Goal: Find specific page/section: Find specific page/section

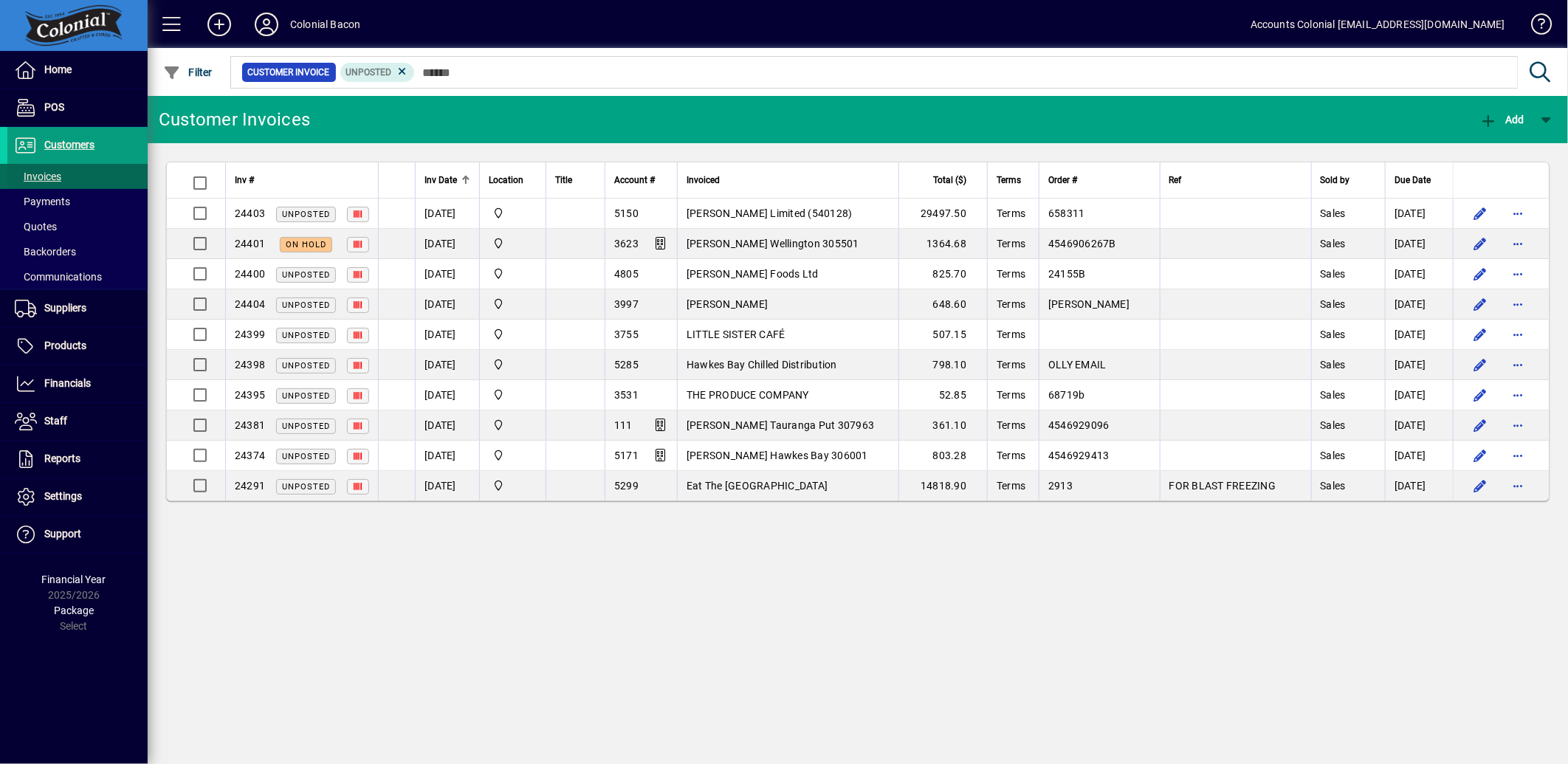
click at [56, 174] on span "Invoices" at bounding box center [38, 176] width 47 height 12
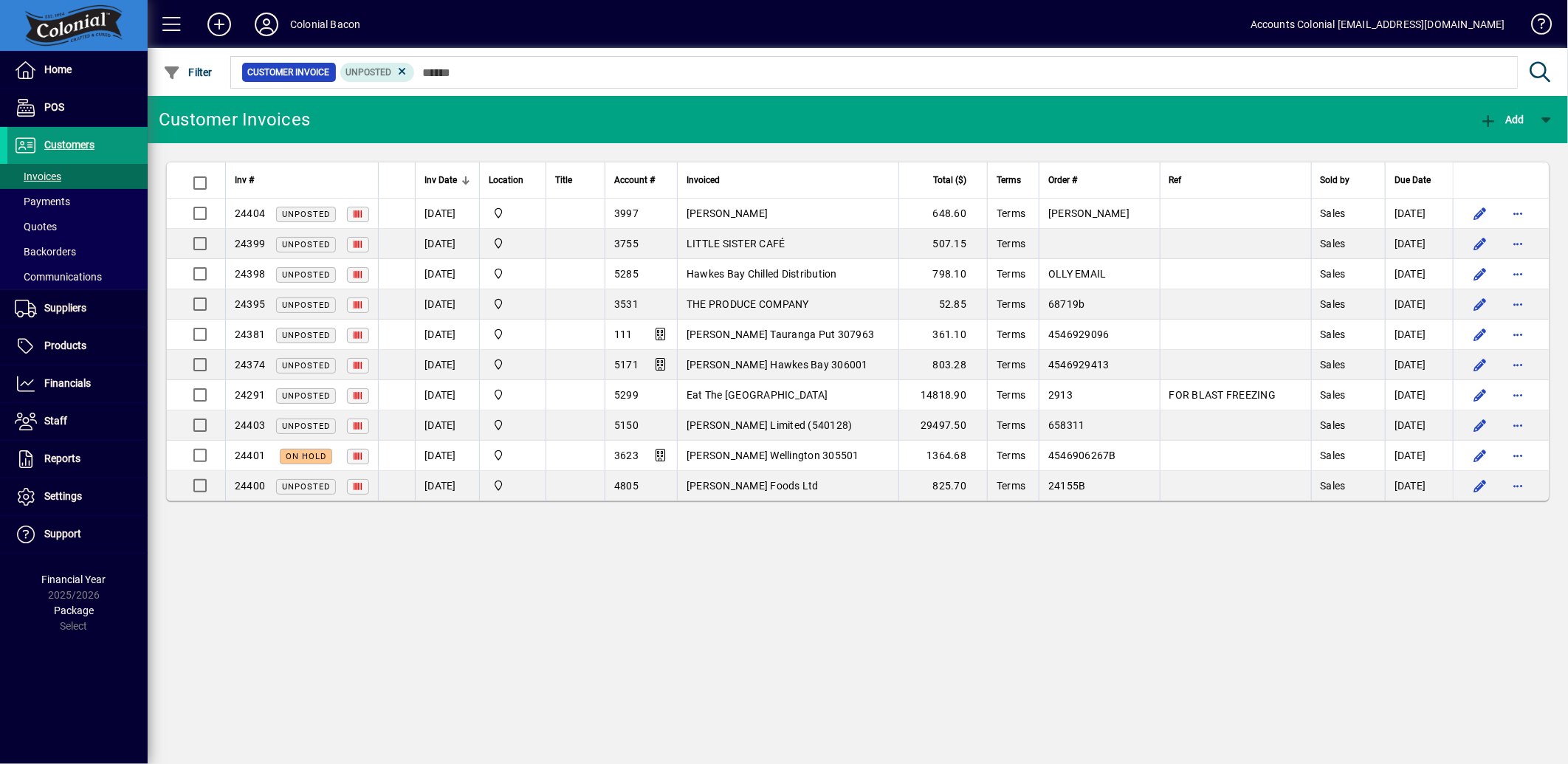
click at [63, 149] on span "Customers" at bounding box center [69, 145] width 50 height 12
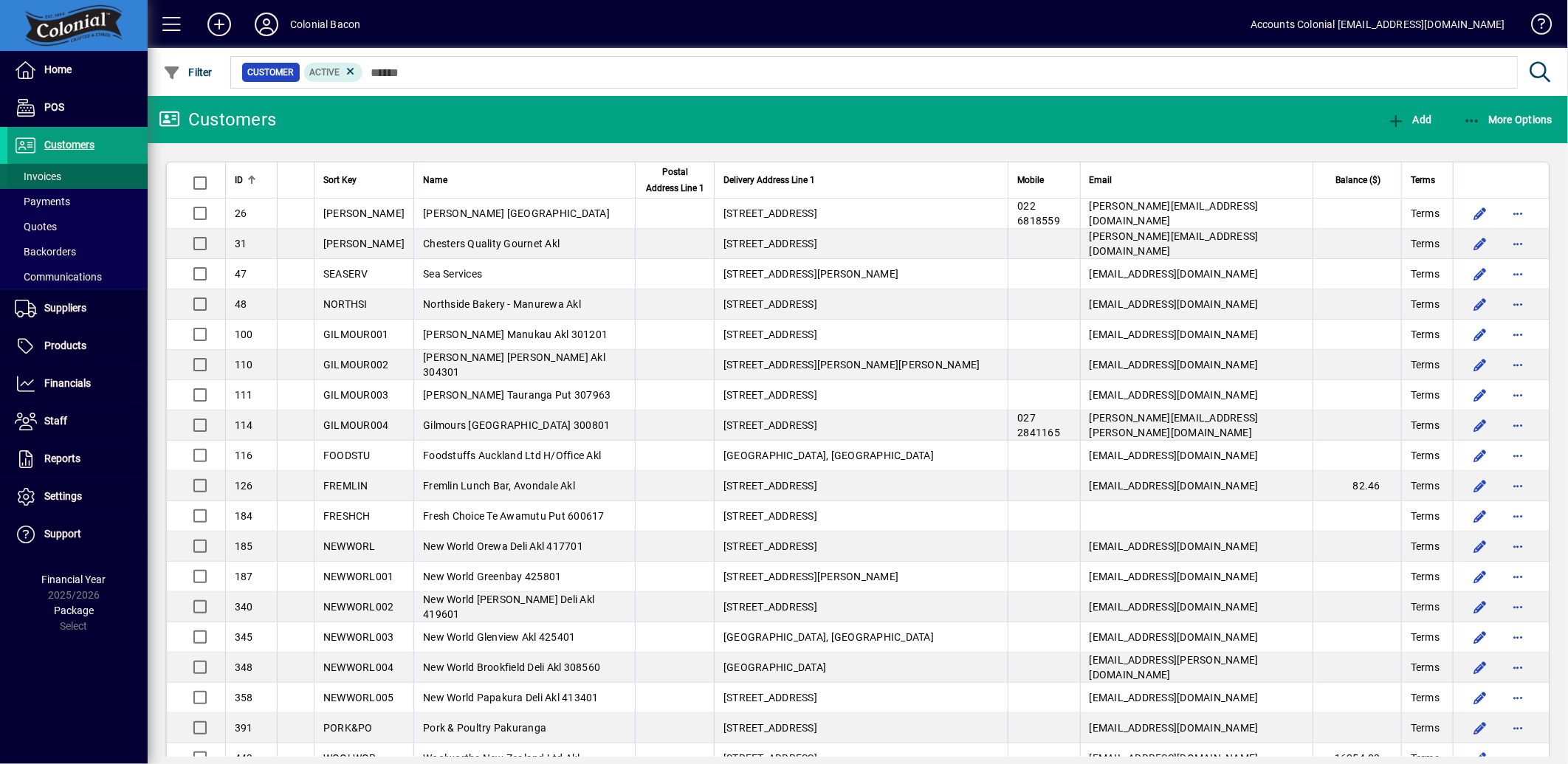
click at [46, 173] on span "Invoices" at bounding box center [38, 176] width 47 height 12
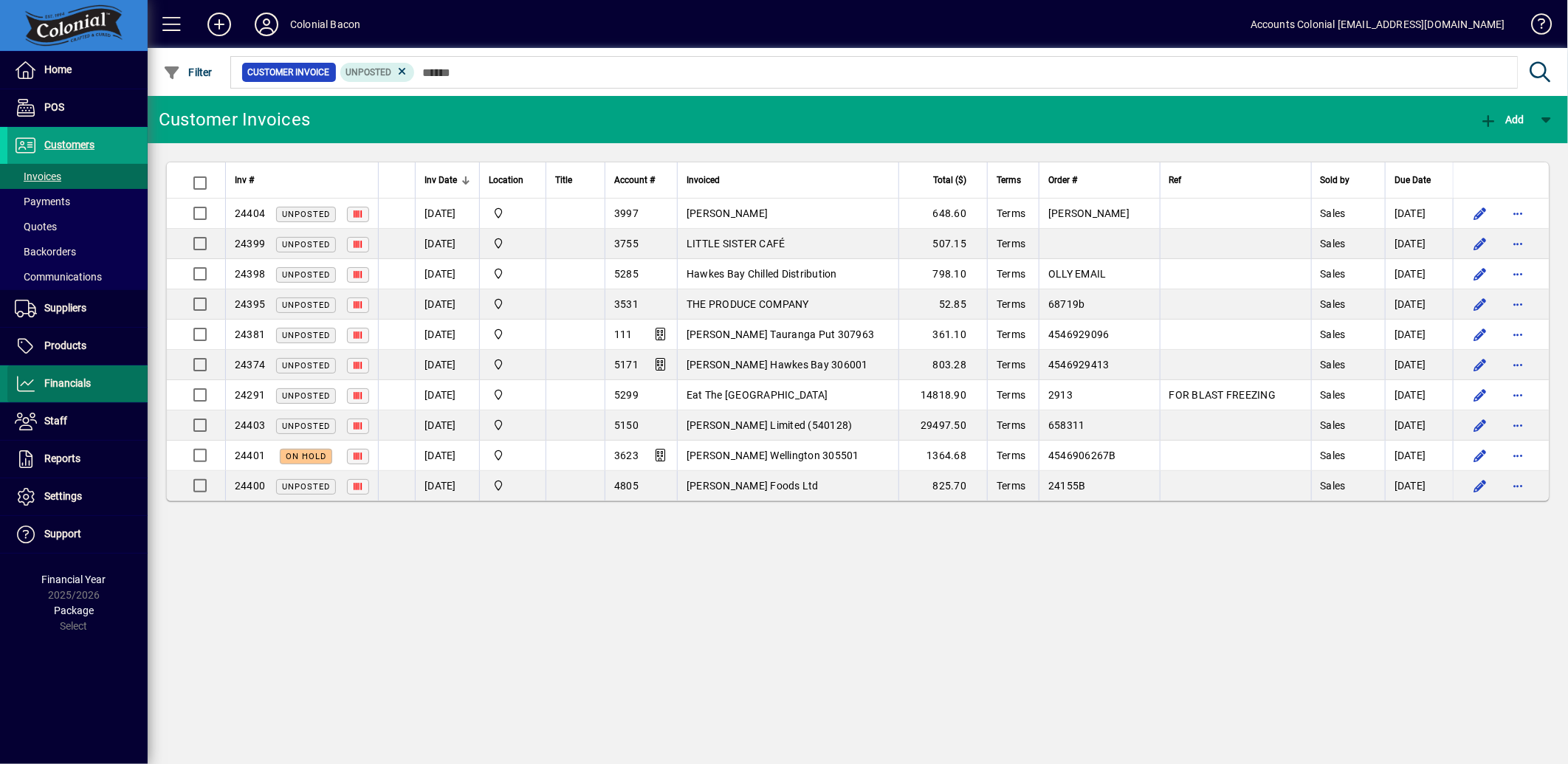
click at [75, 377] on span "Financials" at bounding box center [67, 383] width 47 height 12
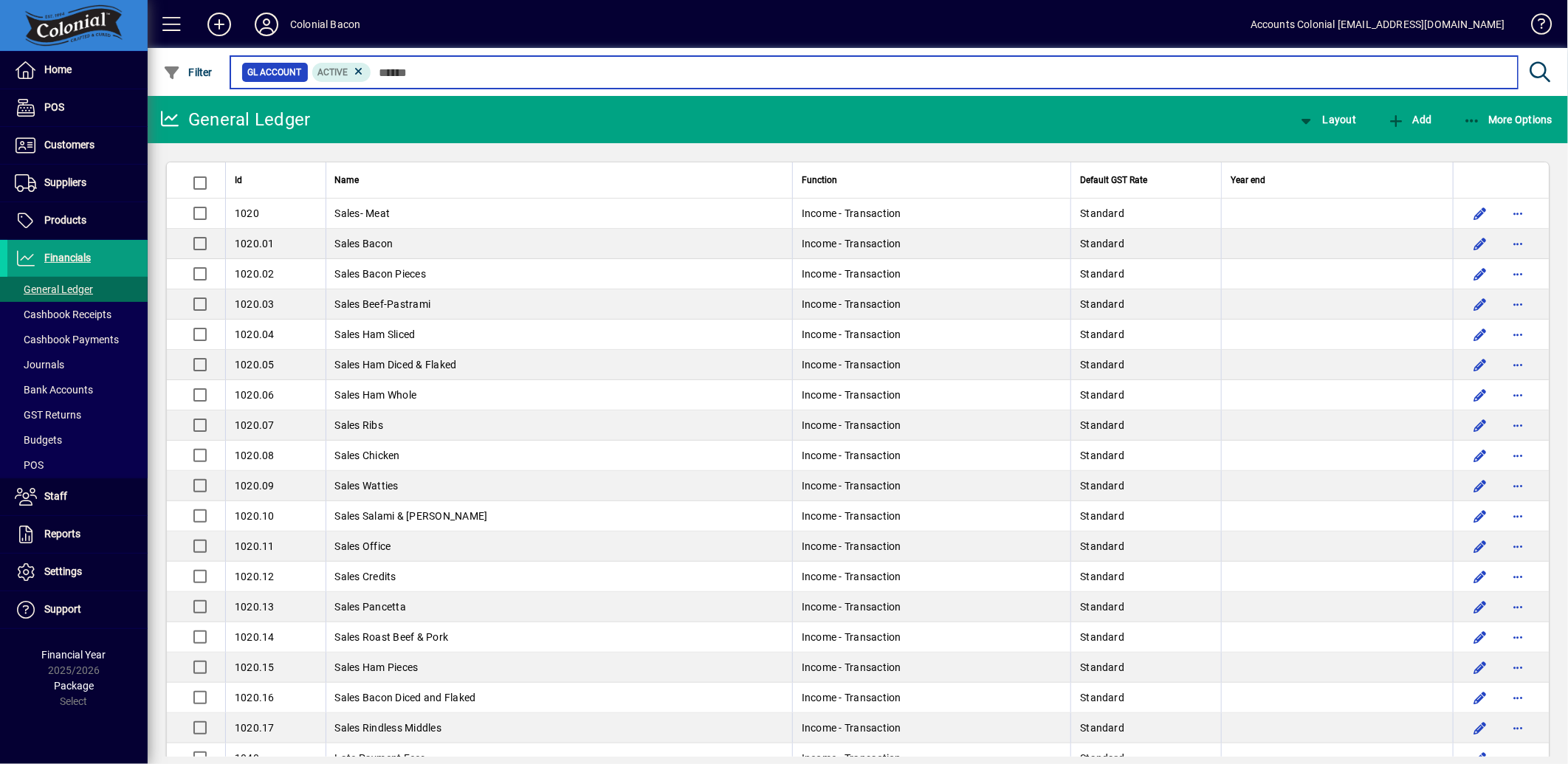
click at [401, 72] on input "text" at bounding box center [938, 72] width 1135 height 21
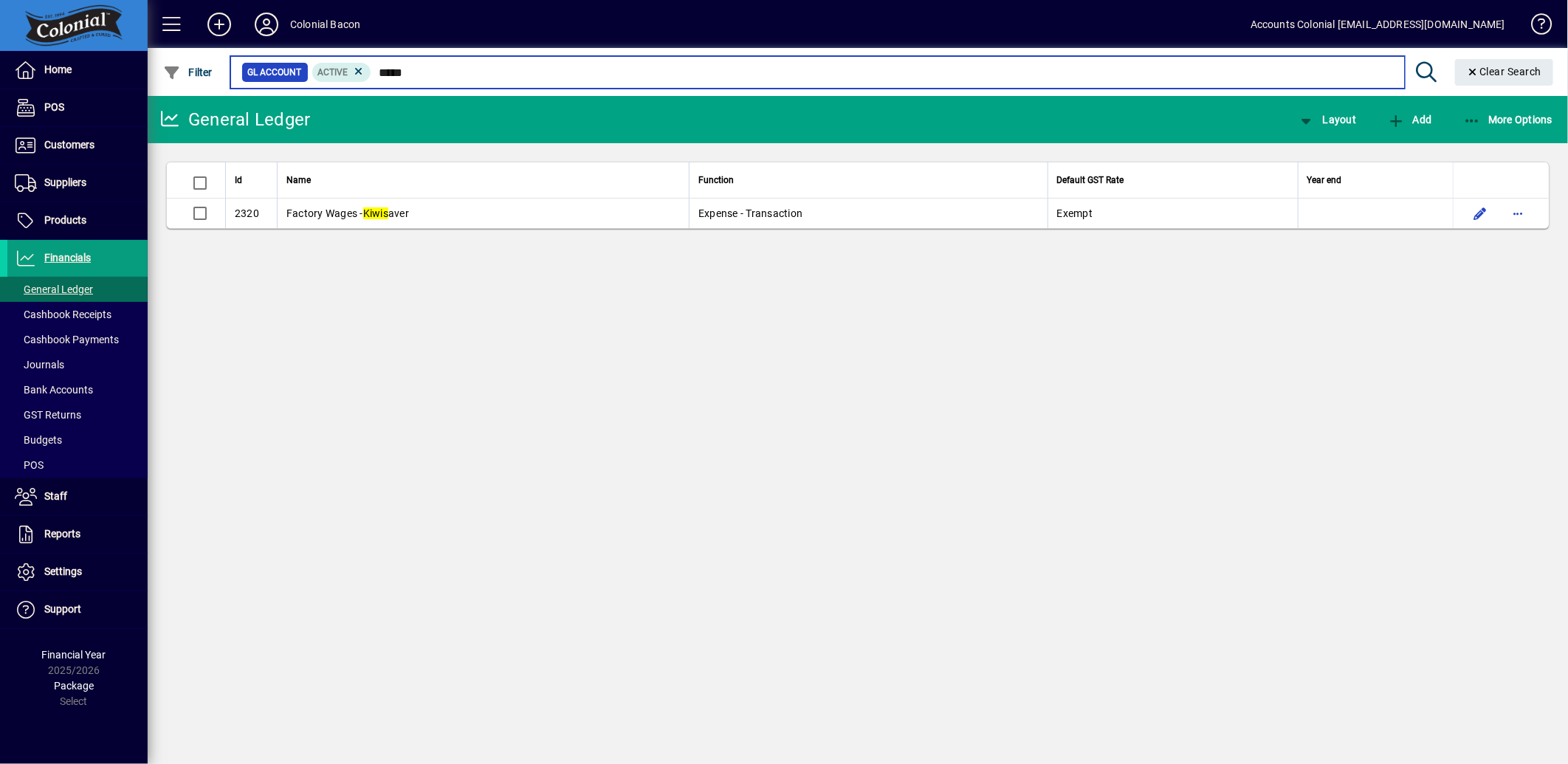
type input "****"
